Goal: Navigation & Orientation: Find specific page/section

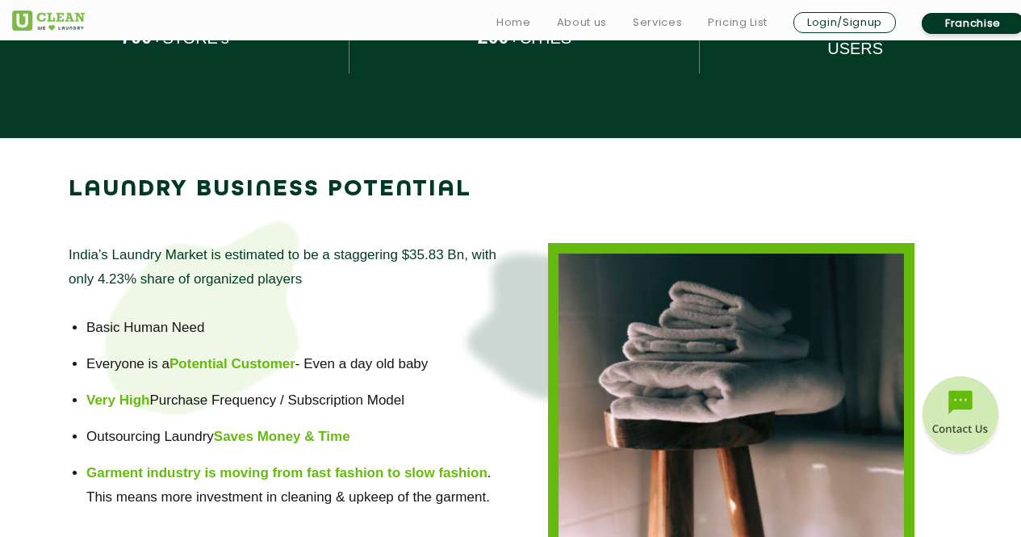
scroll to position [966, 0]
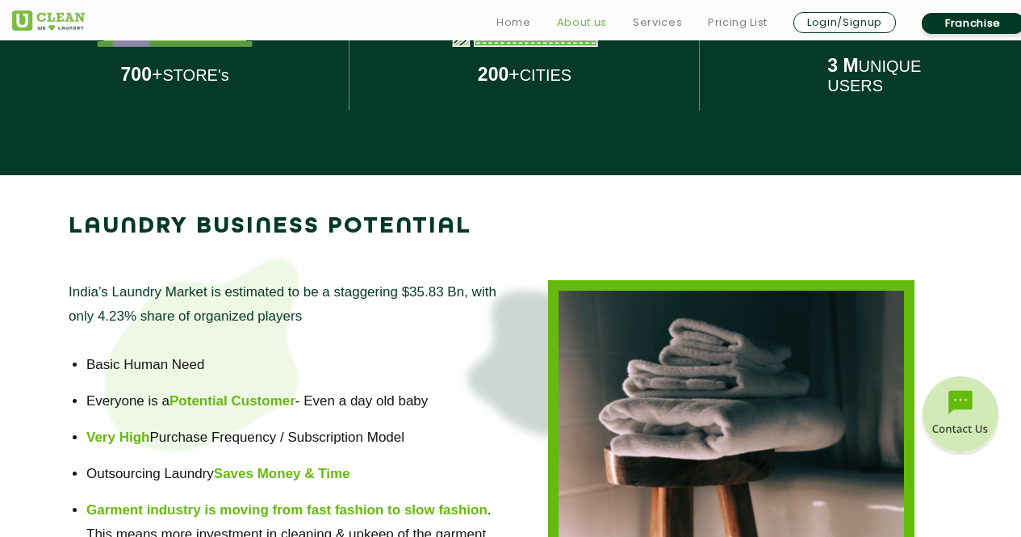
click at [595, 19] on link "About us" at bounding box center [582, 22] width 50 height 19
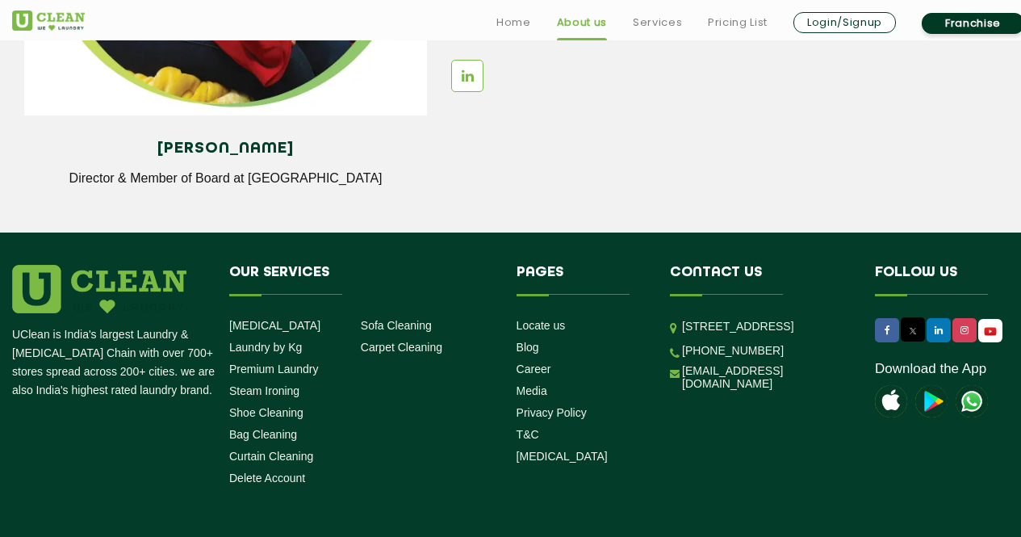
scroll to position [2307, 0]
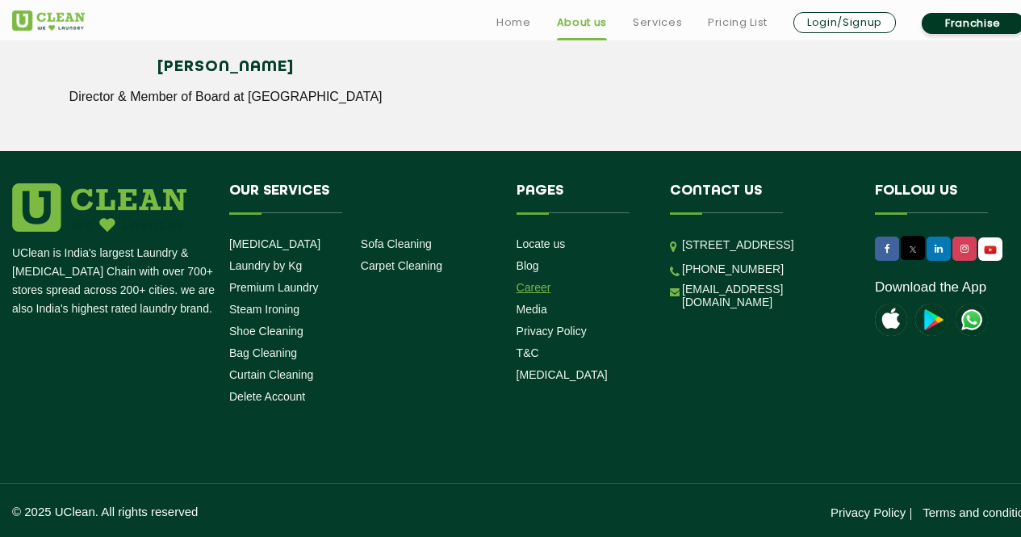
click at [533, 282] on link "Career" at bounding box center [533, 287] width 35 height 13
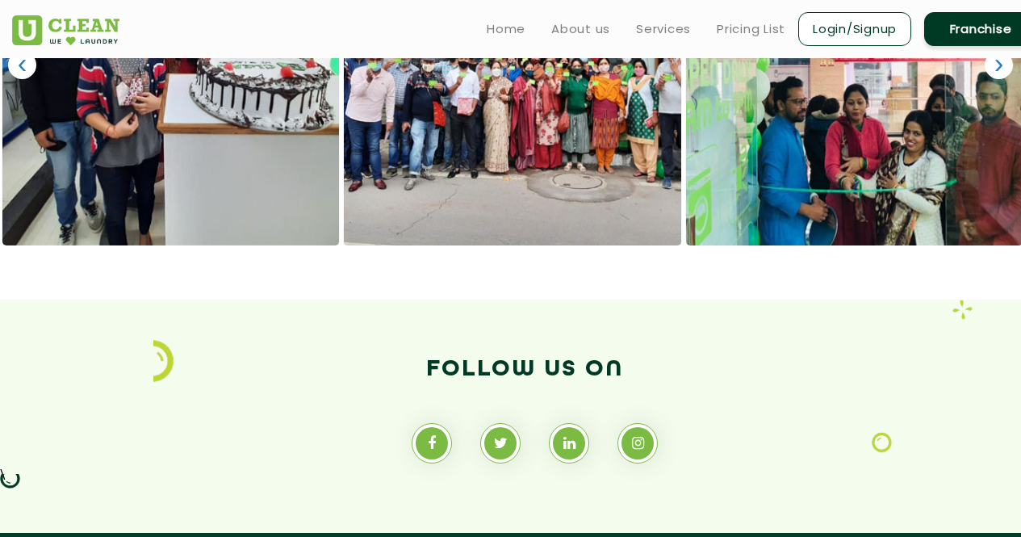
scroll to position [1060, 0]
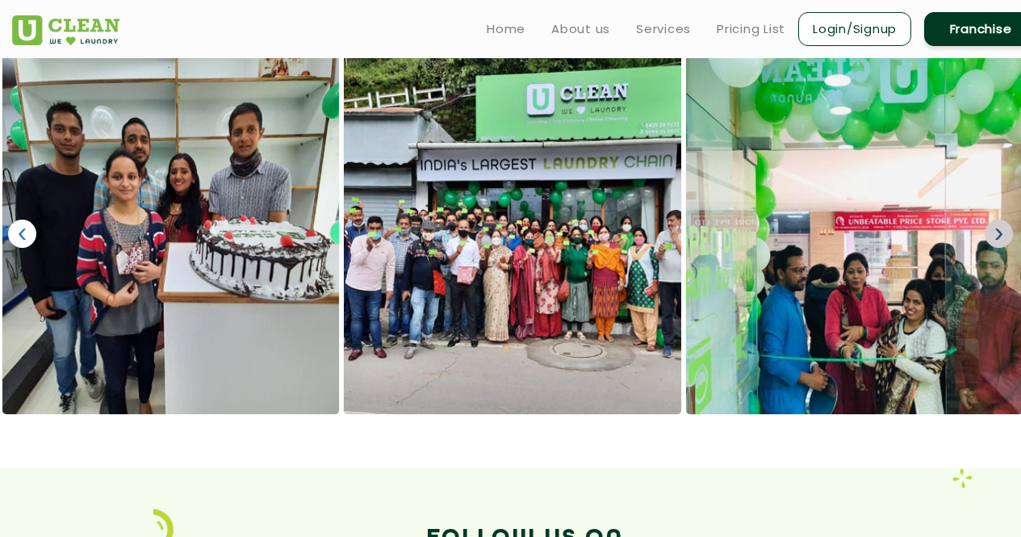
click at [1001, 240] on link "›" at bounding box center [998, 233] width 28 height 28
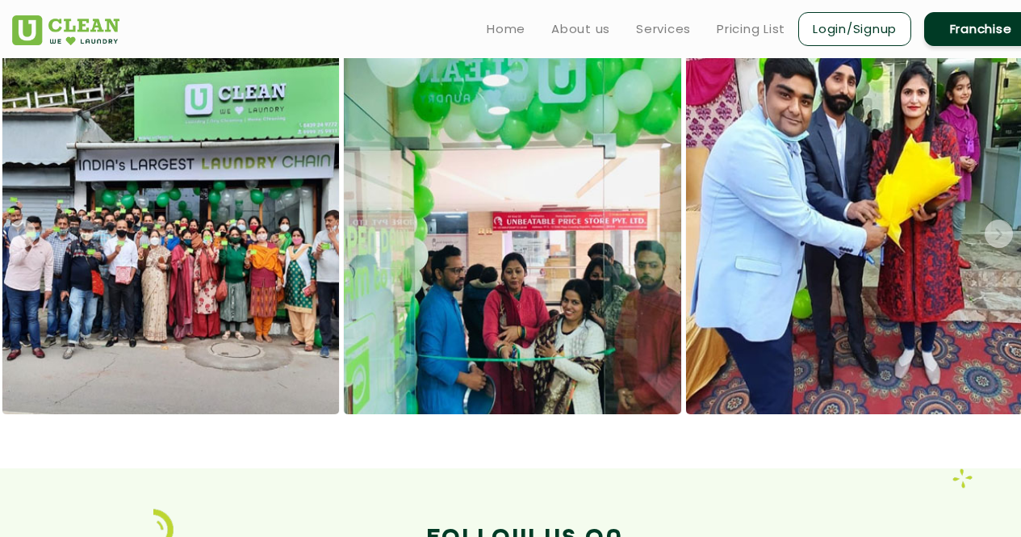
click at [1001, 240] on link "›" at bounding box center [998, 233] width 28 height 28
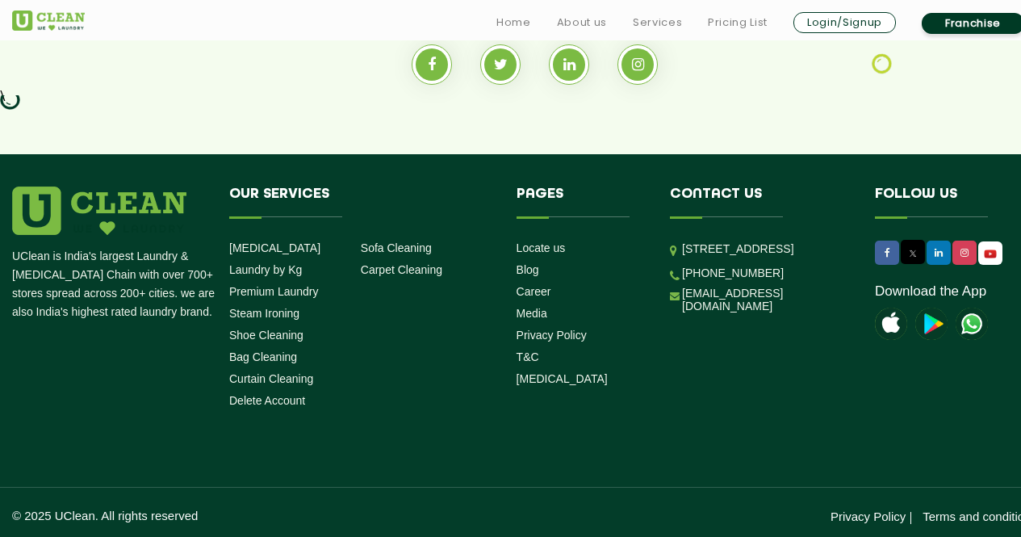
scroll to position [1611, 0]
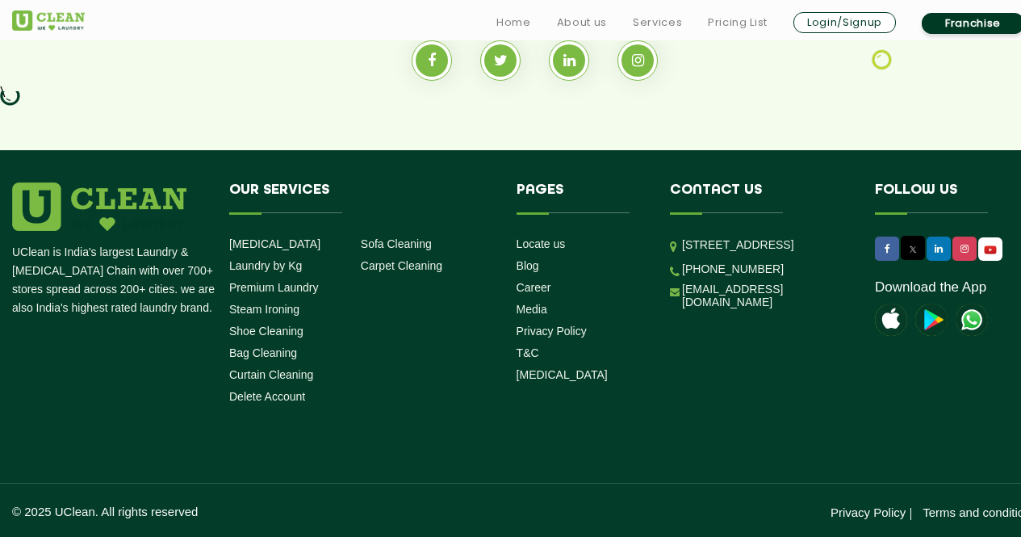
drag, startPoint x: 533, startPoint y: 299, endPoint x: 554, endPoint y: 287, distance: 24.2
click at [554, 287] on ul "Locate us Blog Career Media Privacy Policy T&C [MEDICAL_DATA]" at bounding box center [581, 309] width 130 height 146
click at [546, 286] on link "Career" at bounding box center [533, 287] width 35 height 13
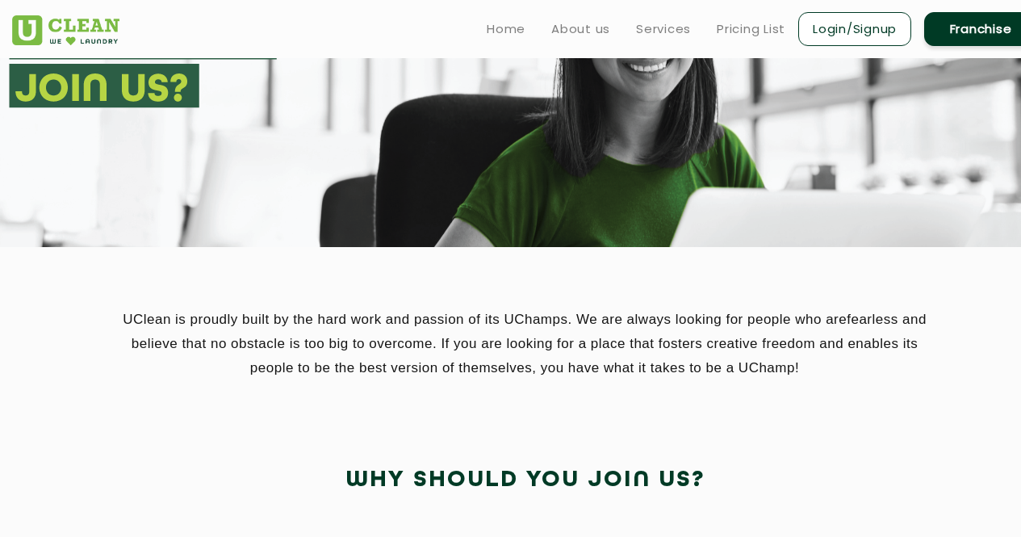
scroll to position [79, 0]
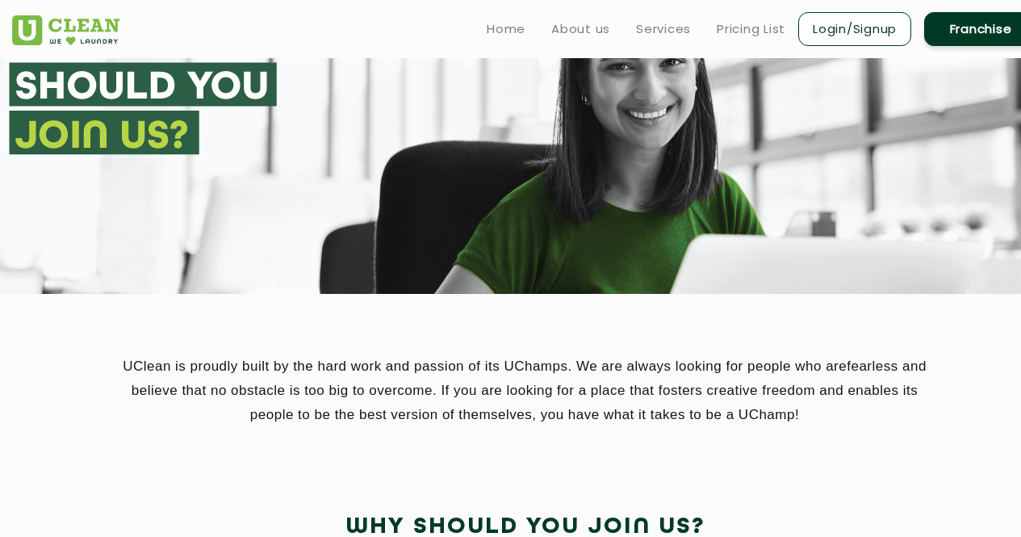
click at [581, 38] on ul "Home About us Services Pricing List Login/Signup Franchise" at bounding box center [755, 29] width 563 height 38
click at [581, 37] on link "About us" at bounding box center [580, 28] width 59 height 19
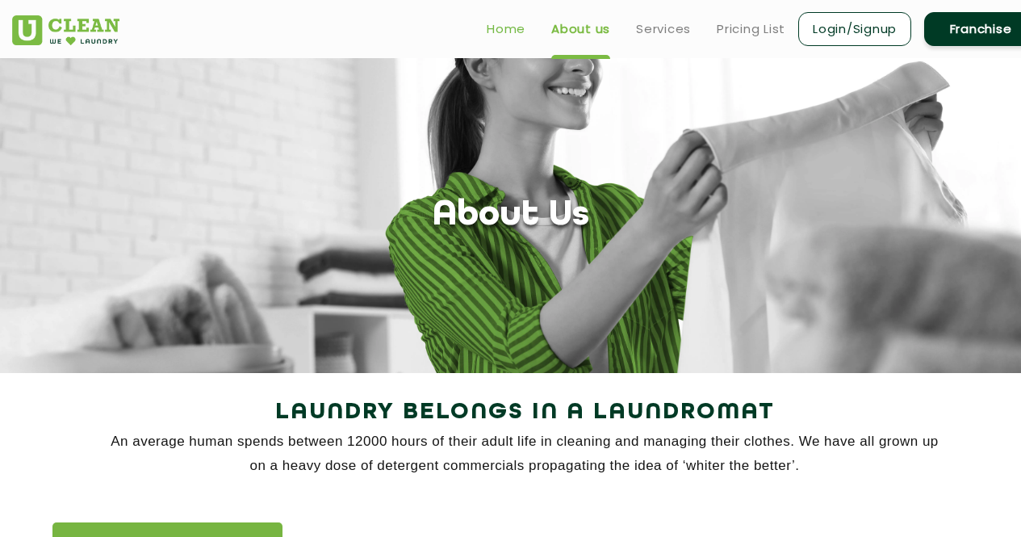
click at [487, 27] on link "Home" at bounding box center [506, 28] width 39 height 19
